Goal: Find specific page/section: Find specific page/section

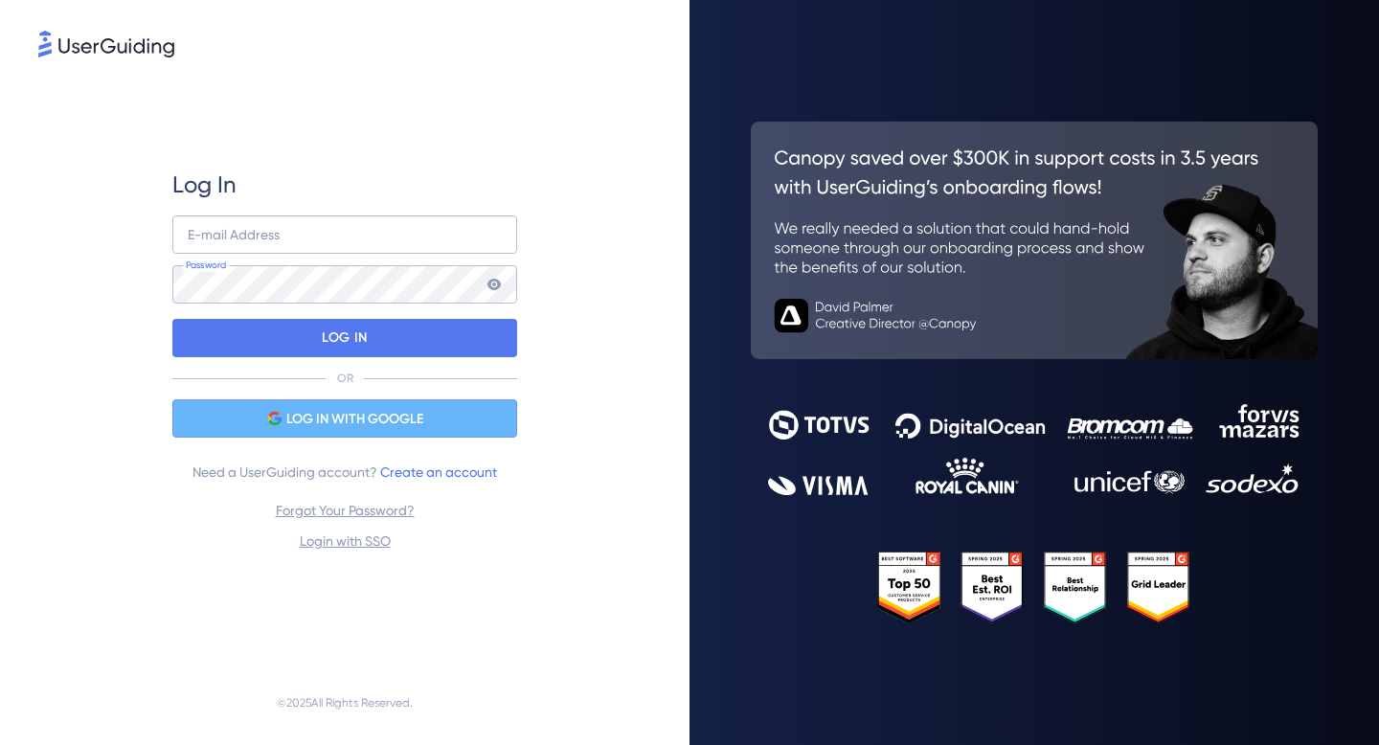
click at [404, 402] on div "LOG IN WITH GOOGLE" at bounding box center [344, 418] width 345 height 38
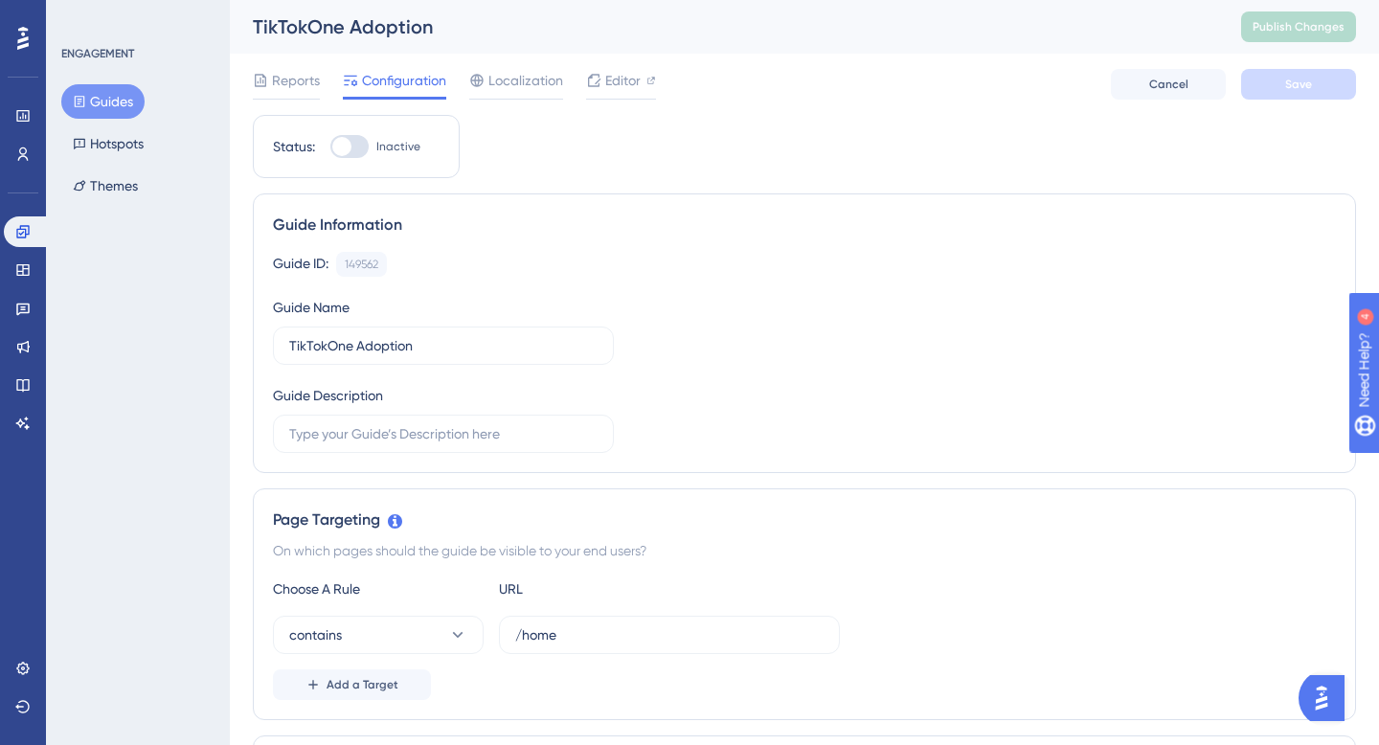
click at [116, 103] on button "Guides" at bounding box center [102, 101] width 83 height 34
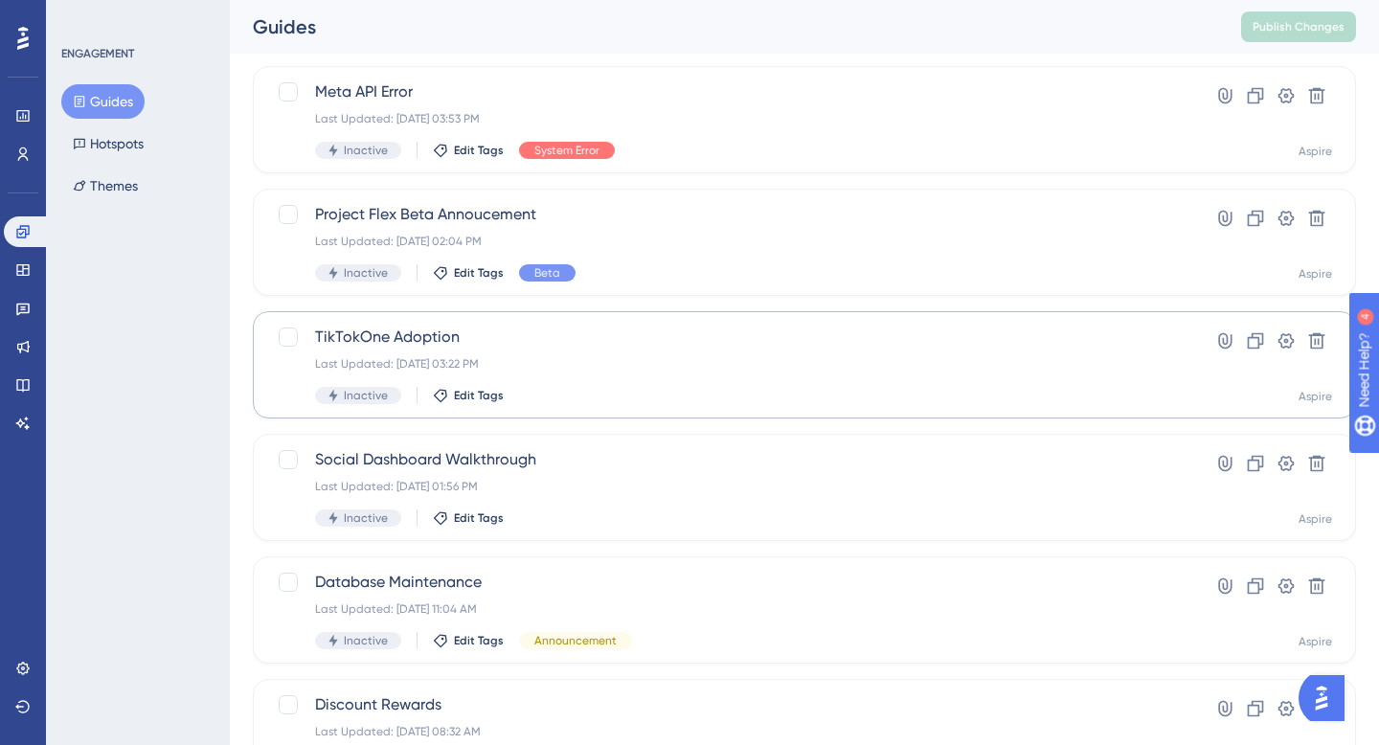
scroll to position [429, 0]
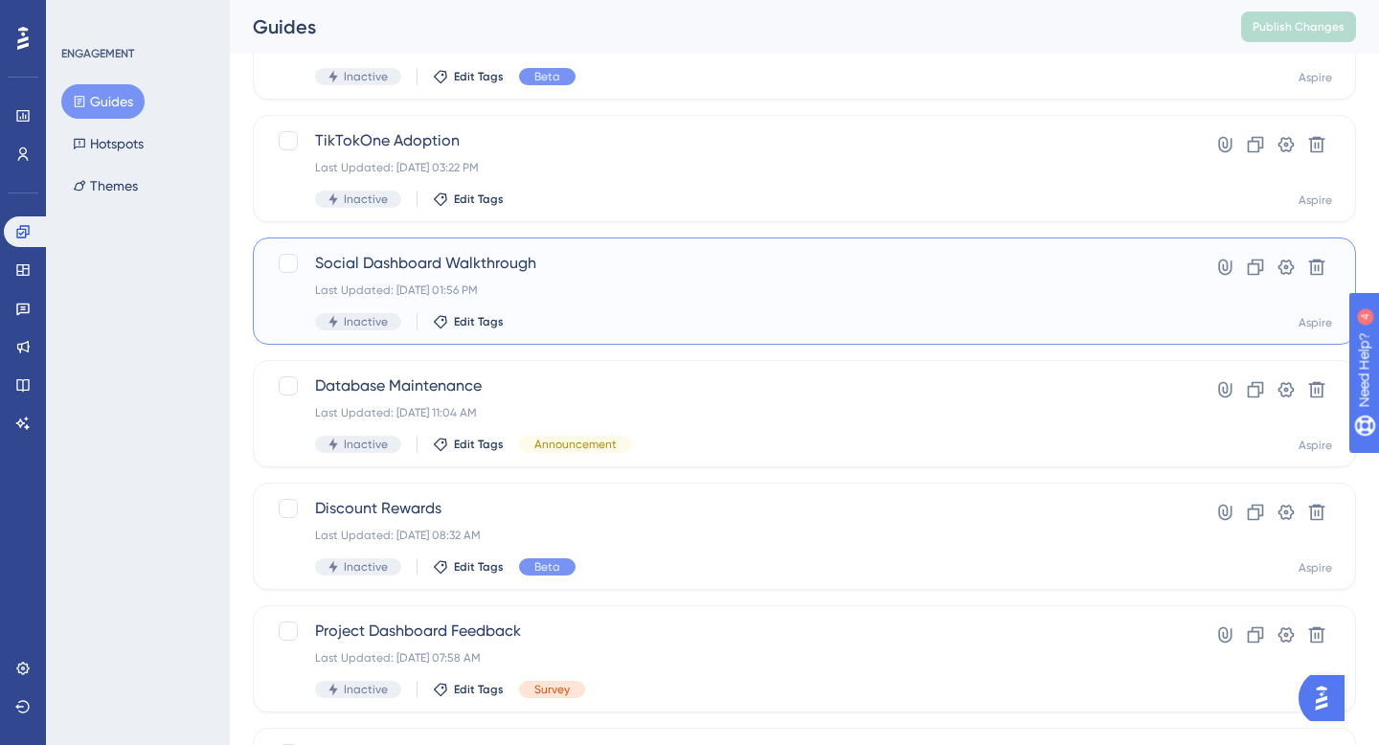
click at [473, 263] on span "Social Dashboard Walkthrough" at bounding box center [727, 263] width 825 height 23
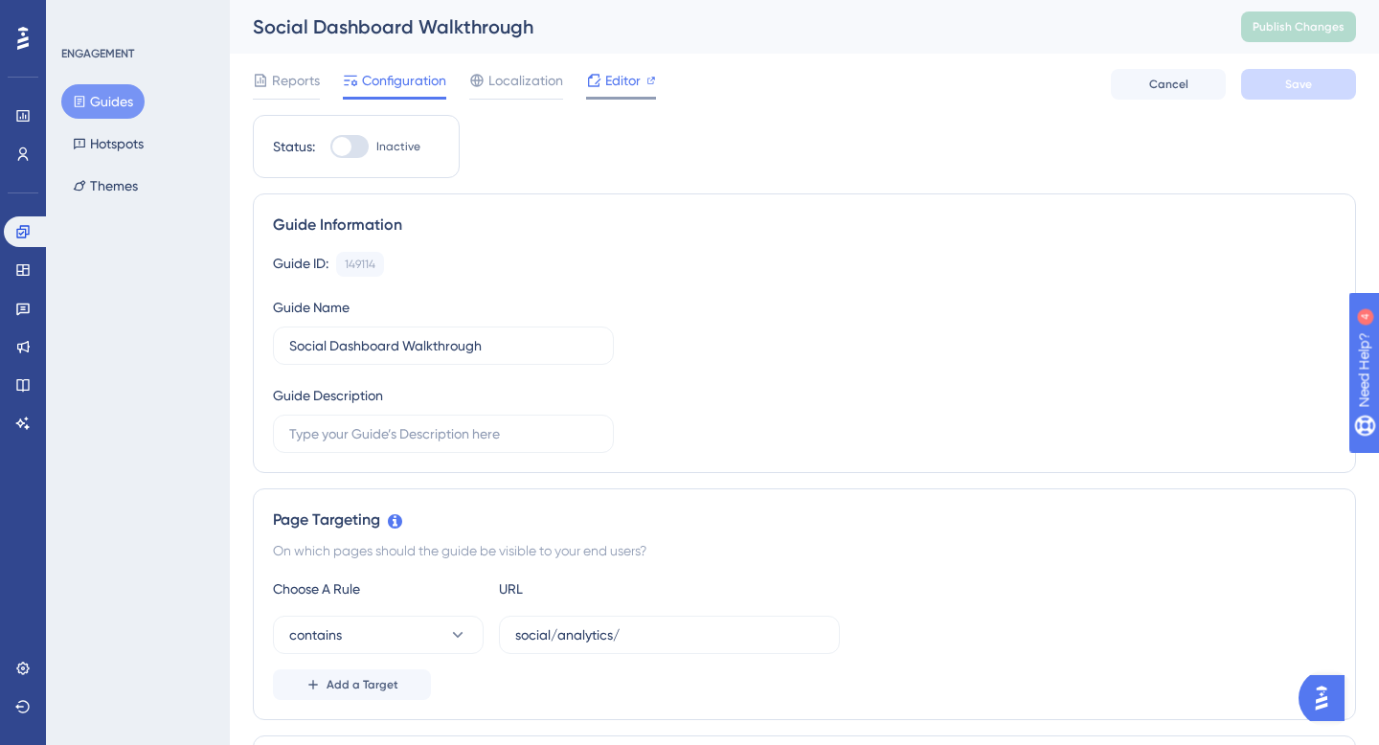
click at [614, 74] on span "Editor" at bounding box center [622, 80] width 35 height 23
